Goal: Information Seeking & Learning: Learn about a topic

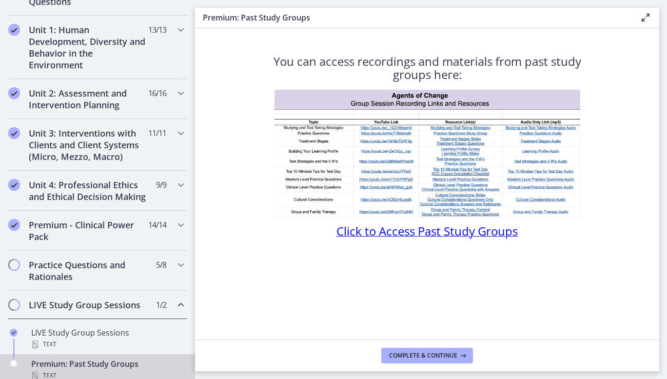
scroll to position [273, 0]
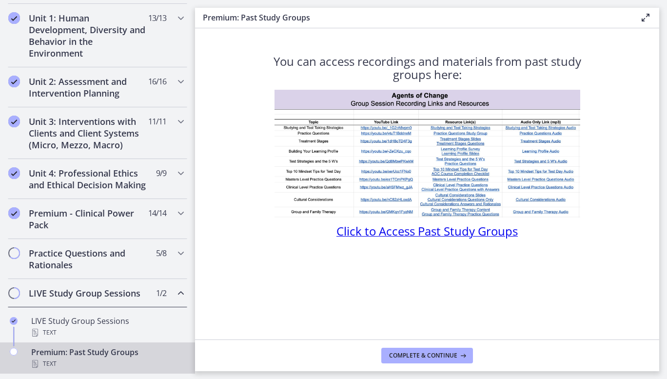
click at [246, 269] on section "You can access recordings and materials from past study groups here: Click to A…" at bounding box center [427, 183] width 464 height 311
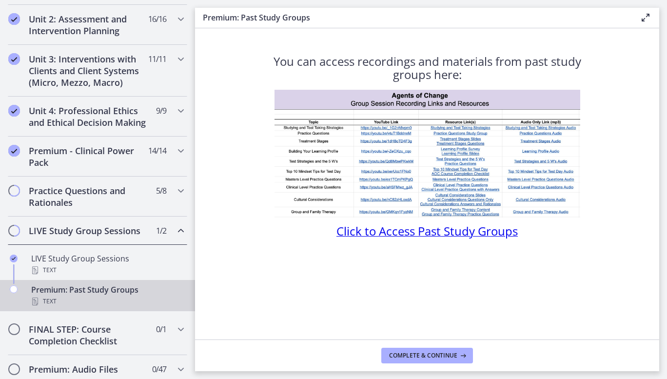
scroll to position [362, 0]
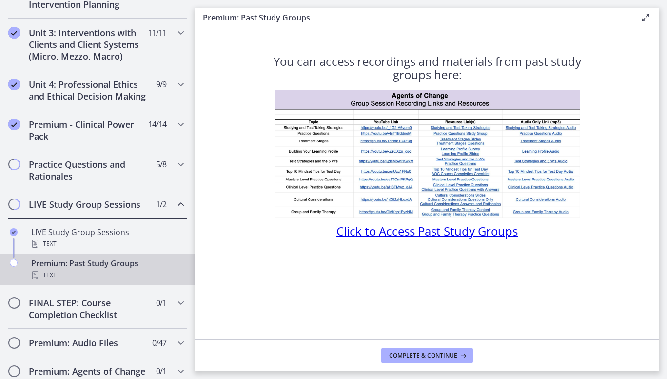
click at [164, 217] on div "LIVE Study Group Sessions 1 / 2 Completed" at bounding box center [97, 204] width 179 height 28
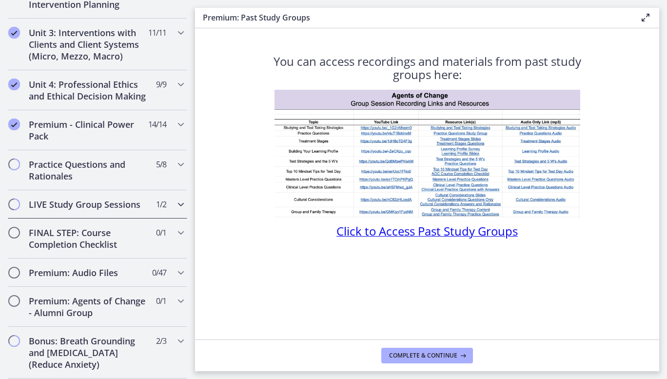
click at [162, 217] on div "LIVE Study Group Sessions 1 / 2 Completed" at bounding box center [97, 204] width 179 height 28
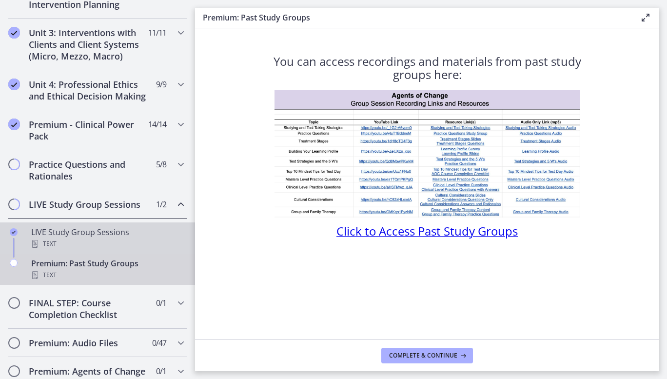
click at [97, 249] on div "Text" at bounding box center [107, 244] width 152 height 12
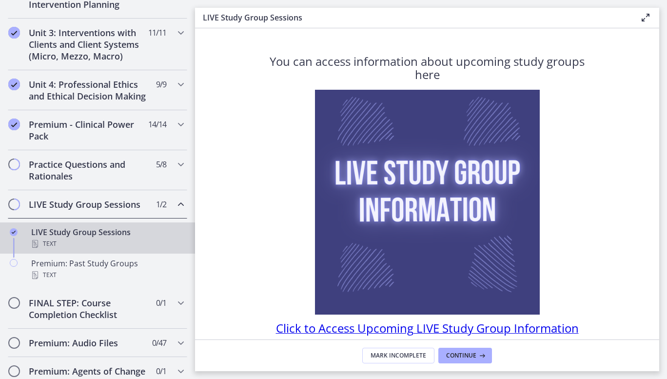
scroll to position [43, 0]
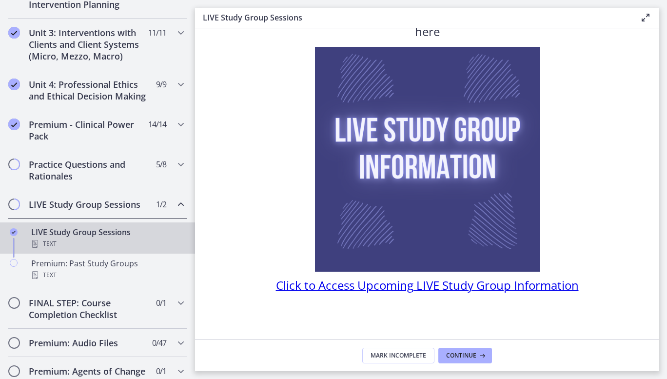
click at [544, 289] on span "Click to Access Upcoming LIVE Study Group Information" at bounding box center [427, 285] width 303 height 16
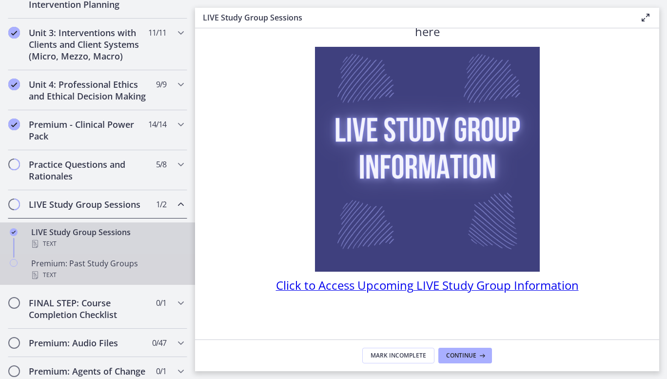
click at [106, 280] on div "Text" at bounding box center [107, 275] width 152 height 12
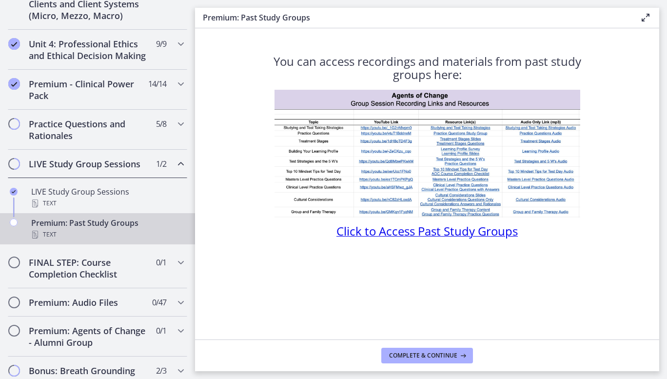
scroll to position [405, 0]
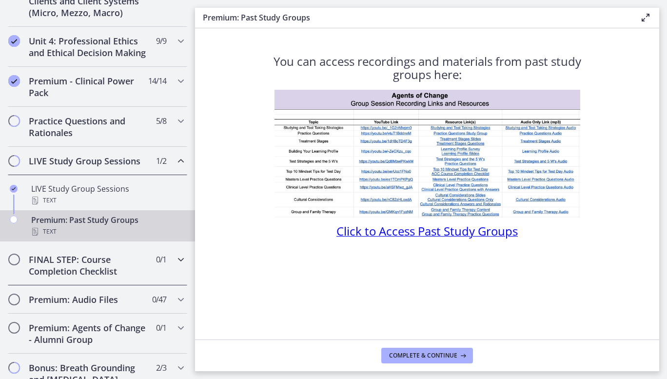
click at [121, 277] on h2 "FINAL STEP: Course Completion Checklist" at bounding box center [88, 264] width 119 height 23
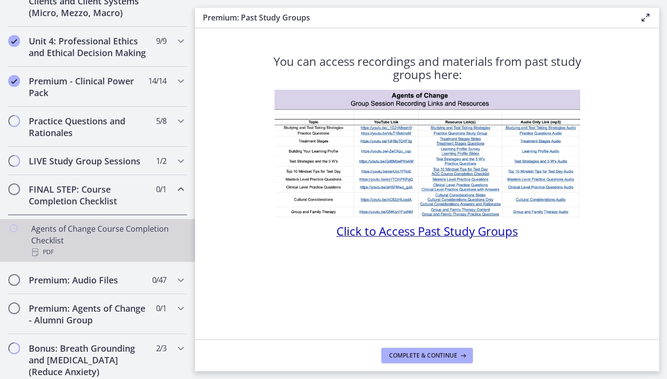
click at [103, 252] on div "Agents of Change Course Completion Checklist PDF" at bounding box center [107, 240] width 152 height 35
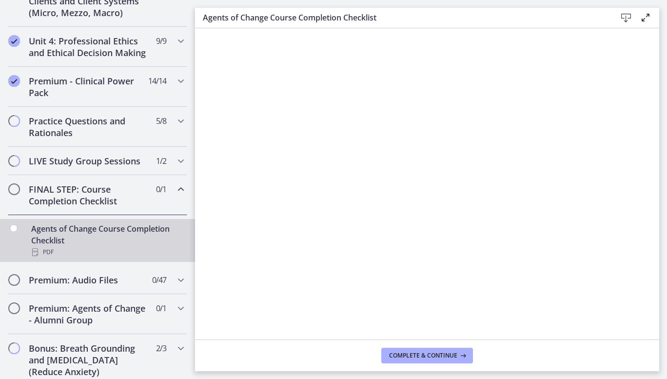
drag, startPoint x: 653, startPoint y: 165, endPoint x: 655, endPoint y: 192, distance: 27.4
click at [655, 192] on input "Start a chat with Grammarly AI" at bounding box center [333, 189] width 667 height 379
click at [435, 354] on span "Complete & continue" at bounding box center [423, 355] width 68 height 8
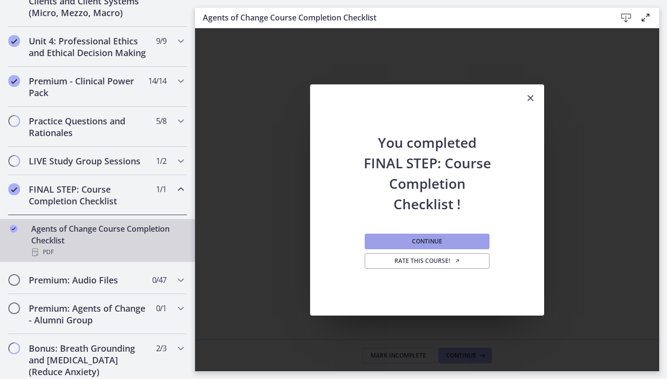
click at [441, 243] on span "Continue" at bounding box center [427, 241] width 30 height 8
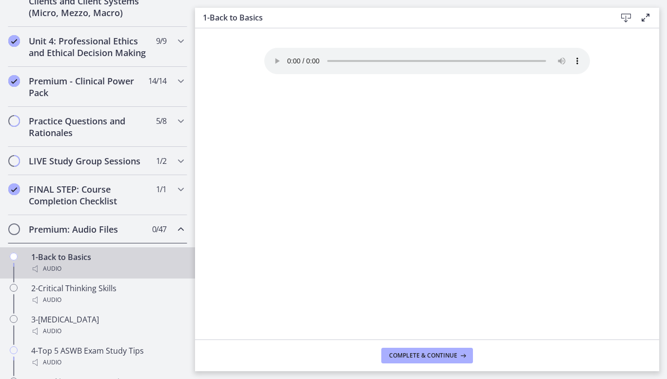
click at [115, 235] on h2 "Premium: Audio Files" at bounding box center [88, 229] width 119 height 12
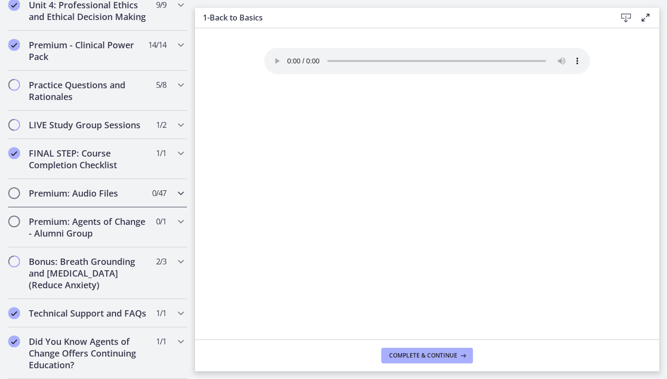
scroll to position [464, 0]
click at [90, 187] on h2 "Premium: Audio Files" at bounding box center [88, 193] width 119 height 12
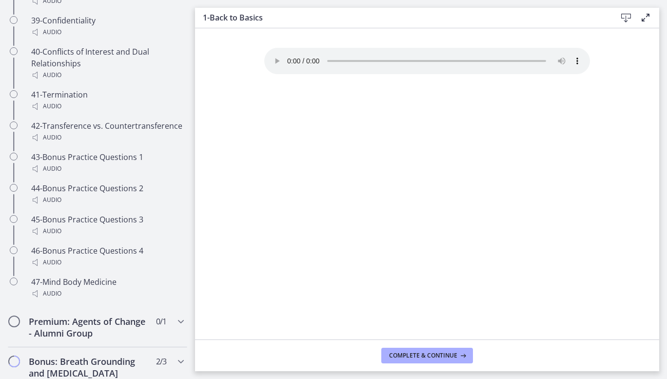
scroll to position [1911, 0]
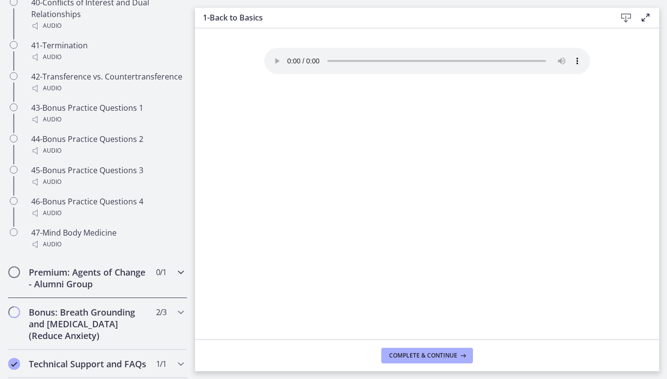
click at [97, 289] on h2 "Premium: Agents of Change - Alumni Group" at bounding box center [88, 277] width 119 height 23
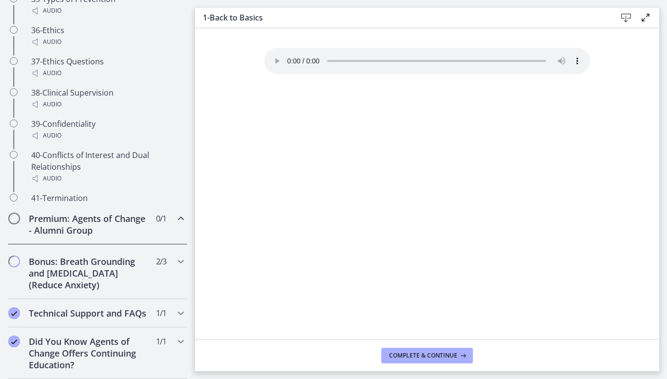
scroll to position [503, 0]
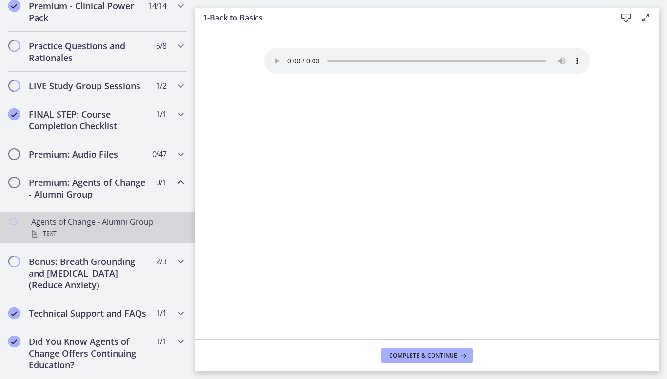
click at [104, 228] on div "Text" at bounding box center [107, 234] width 152 height 12
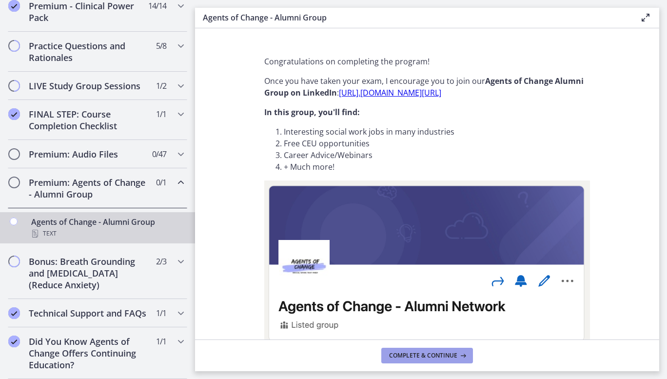
click at [434, 351] on span "Complete & continue" at bounding box center [423, 355] width 68 height 8
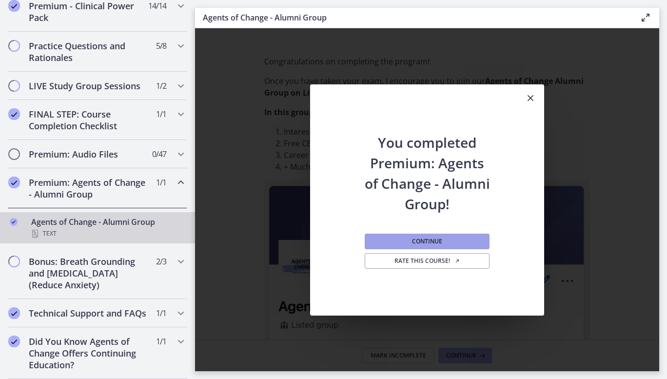
click at [426, 235] on button "Continue" at bounding box center [427, 241] width 125 height 16
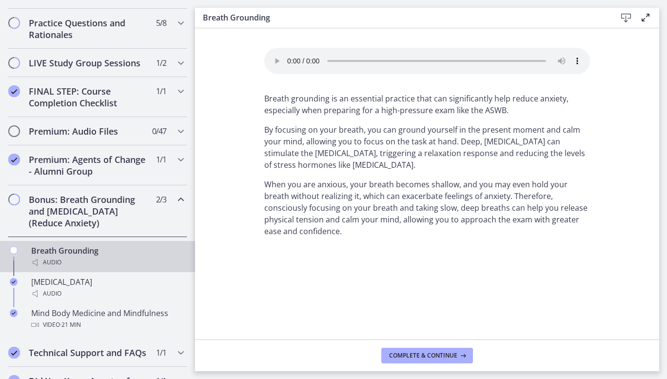
click at [110, 229] on h2 "Bonus: Breath Grounding and [MEDICAL_DATA] (Reduce Anxiety)" at bounding box center [88, 210] width 119 height 35
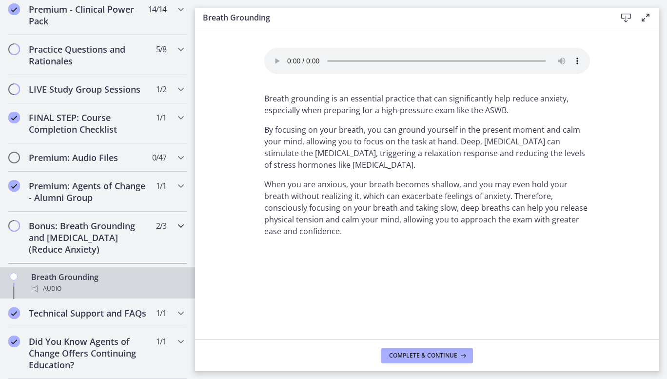
scroll to position [464, 0]
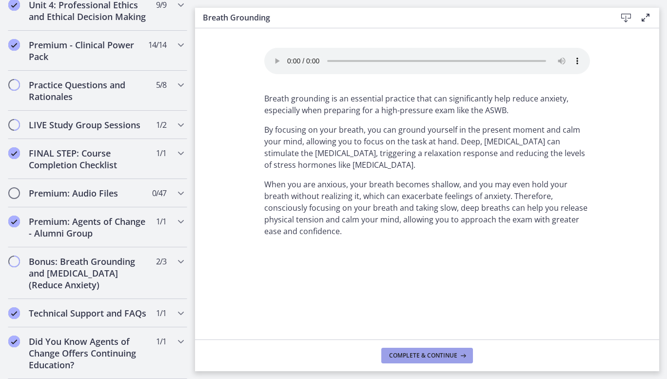
click at [430, 353] on span "Complete & continue" at bounding box center [423, 355] width 68 height 8
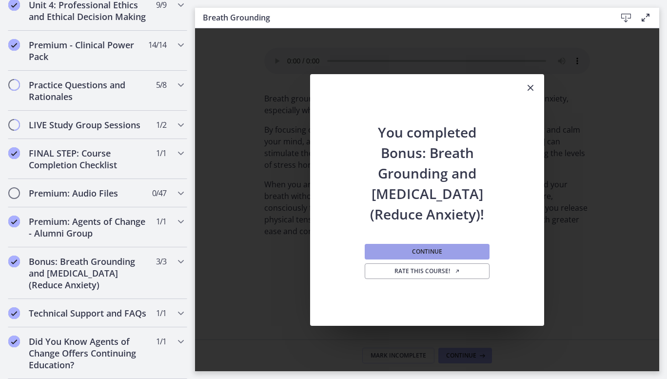
click at [437, 254] on span "Continue" at bounding box center [427, 252] width 30 height 8
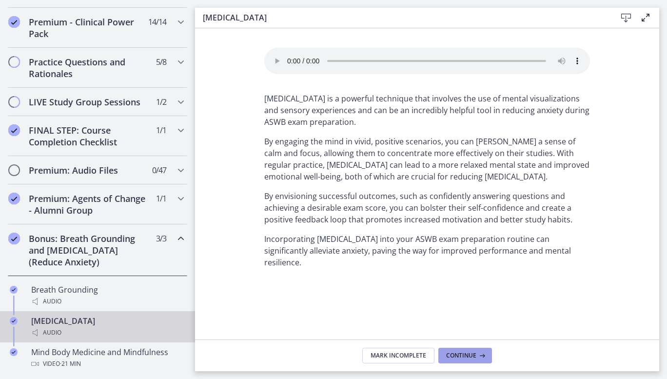
click at [462, 352] on span "Continue" at bounding box center [461, 355] width 30 height 8
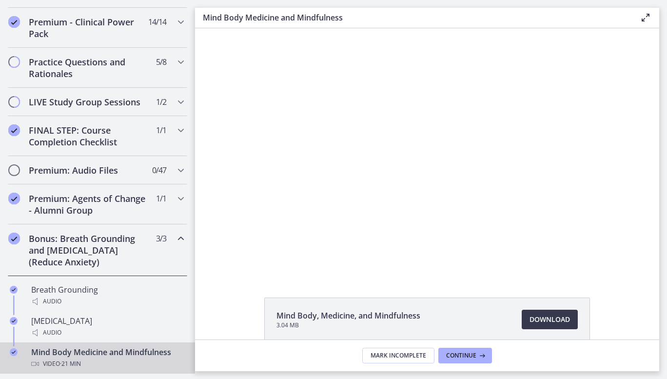
scroll to position [49, 0]
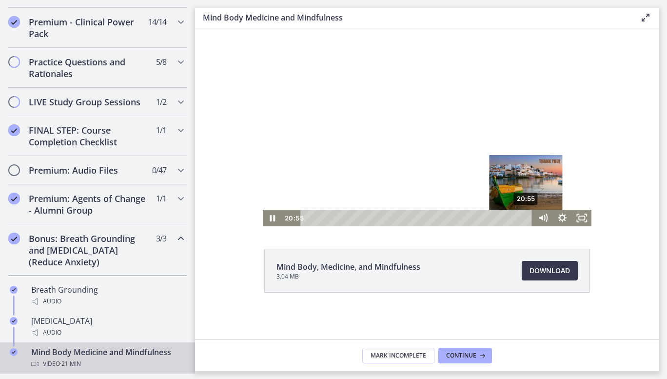
click at [523, 216] on div "20:55" at bounding box center [417, 218] width 220 height 17
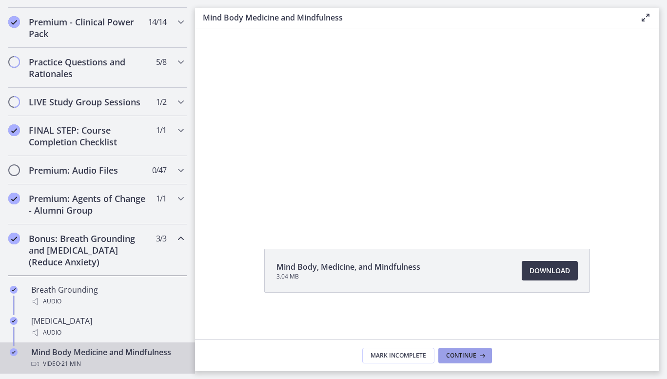
click at [467, 353] on span "Continue" at bounding box center [461, 355] width 30 height 8
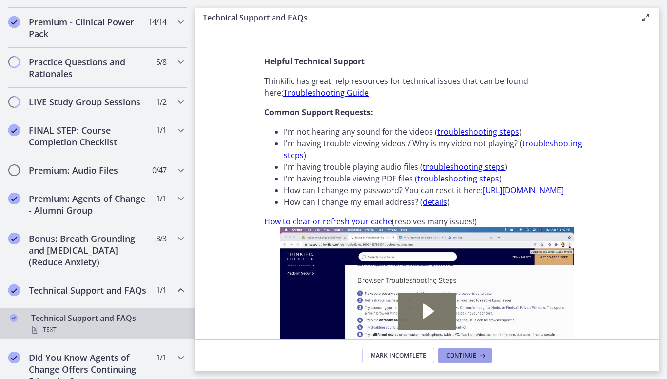
click at [466, 353] on span "Continue" at bounding box center [461, 355] width 30 height 8
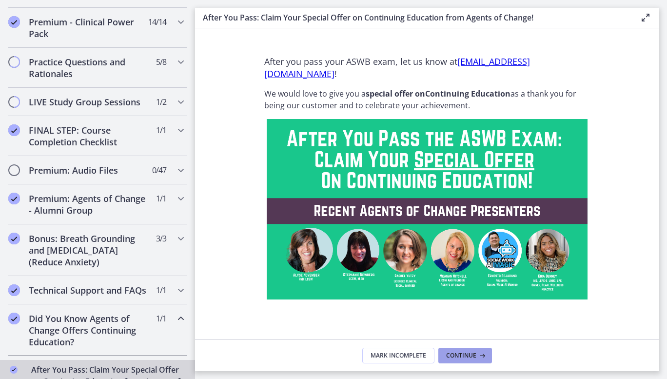
click at [462, 355] on span "Continue" at bounding box center [461, 355] width 30 height 8
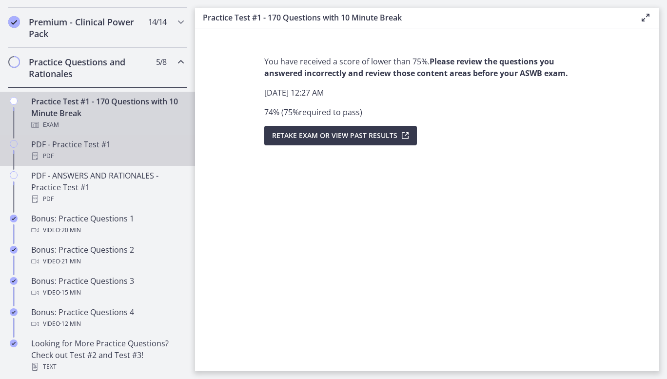
click at [85, 162] on div "PDF" at bounding box center [107, 156] width 152 height 12
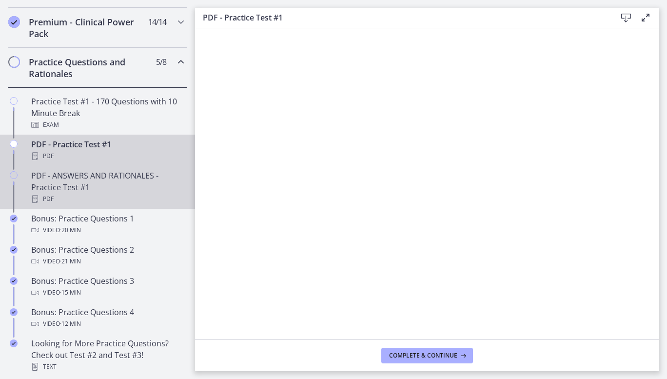
click at [78, 197] on div "PDF - ANSWERS AND RATIONALES - Practice Test #1 PDF" at bounding box center [107, 187] width 152 height 35
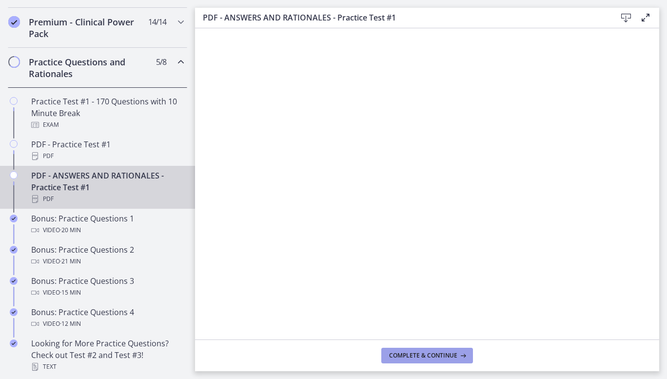
click at [448, 358] on span "Complete & continue" at bounding box center [423, 355] width 68 height 8
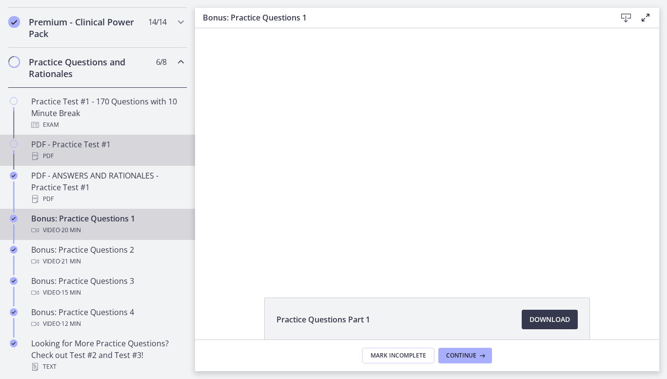
click at [81, 160] on div "PDF - Practice Test #1 PDF" at bounding box center [107, 149] width 152 height 23
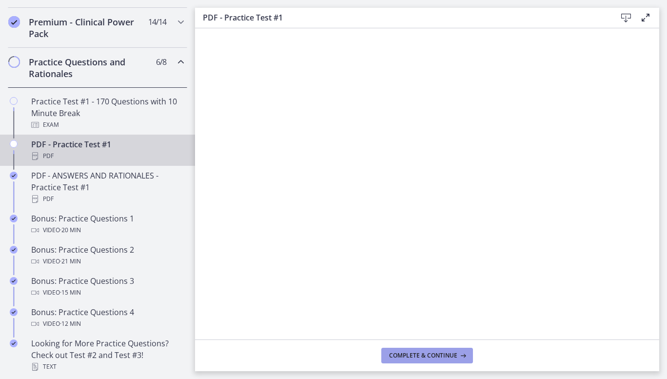
click at [432, 354] on span "Complete & continue" at bounding box center [423, 355] width 68 height 8
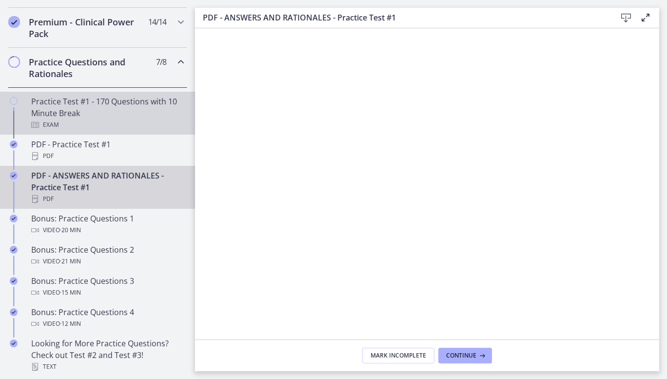
click at [44, 119] on div "Practice Test #1 - 170 Questions with 10 Minute Break Exam" at bounding box center [107, 113] width 152 height 35
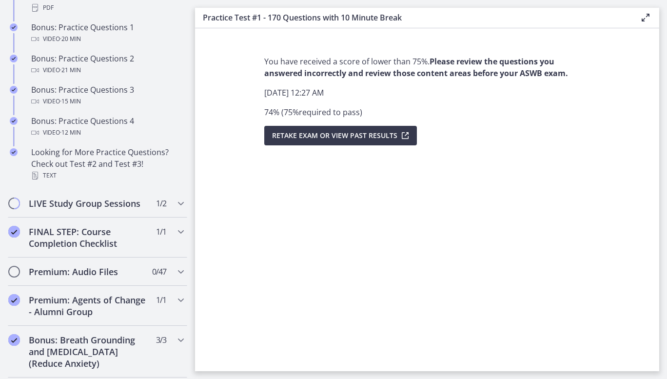
scroll to position [663, 0]
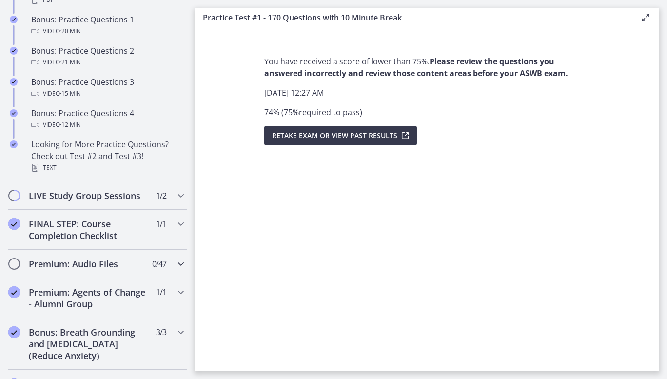
click at [96, 269] on h2 "Premium: Audio Files" at bounding box center [88, 264] width 119 height 12
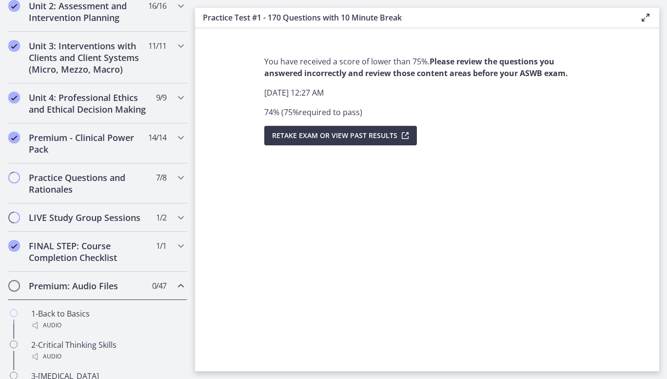
scroll to position [352, 0]
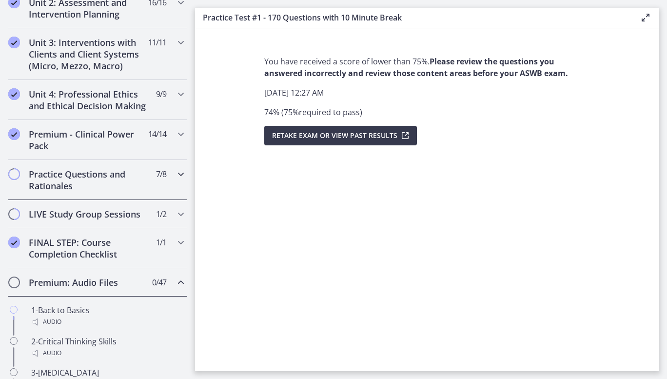
click at [84, 189] on h2 "Practice Questions and Rationales" at bounding box center [88, 179] width 119 height 23
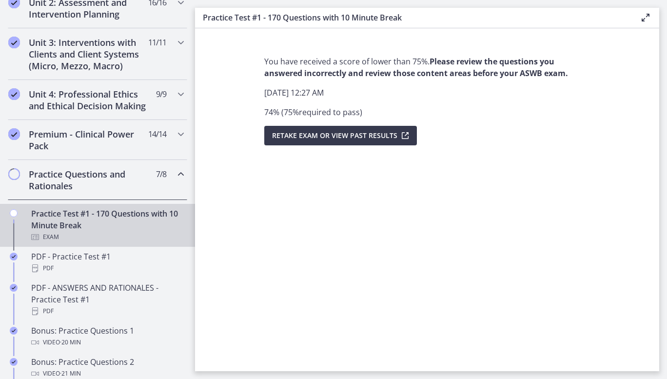
scroll to position [423, 0]
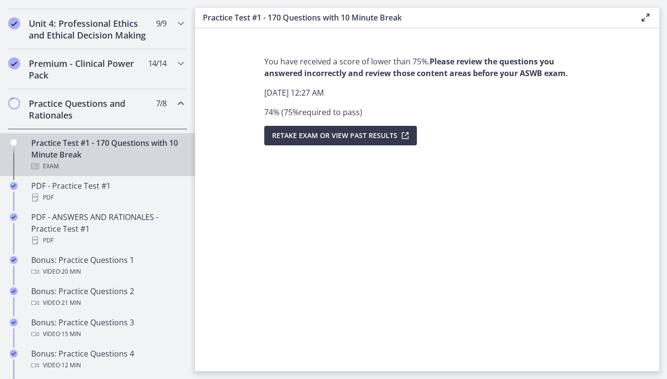
click at [113, 170] on div "Practice Test #1 - 170 Questions with 10 Minute Break Exam" at bounding box center [107, 154] width 152 height 35
click at [341, 138] on span "Retake Exam OR View Past Results" at bounding box center [334, 136] width 125 height 12
